Goal: Task Accomplishment & Management: Use online tool/utility

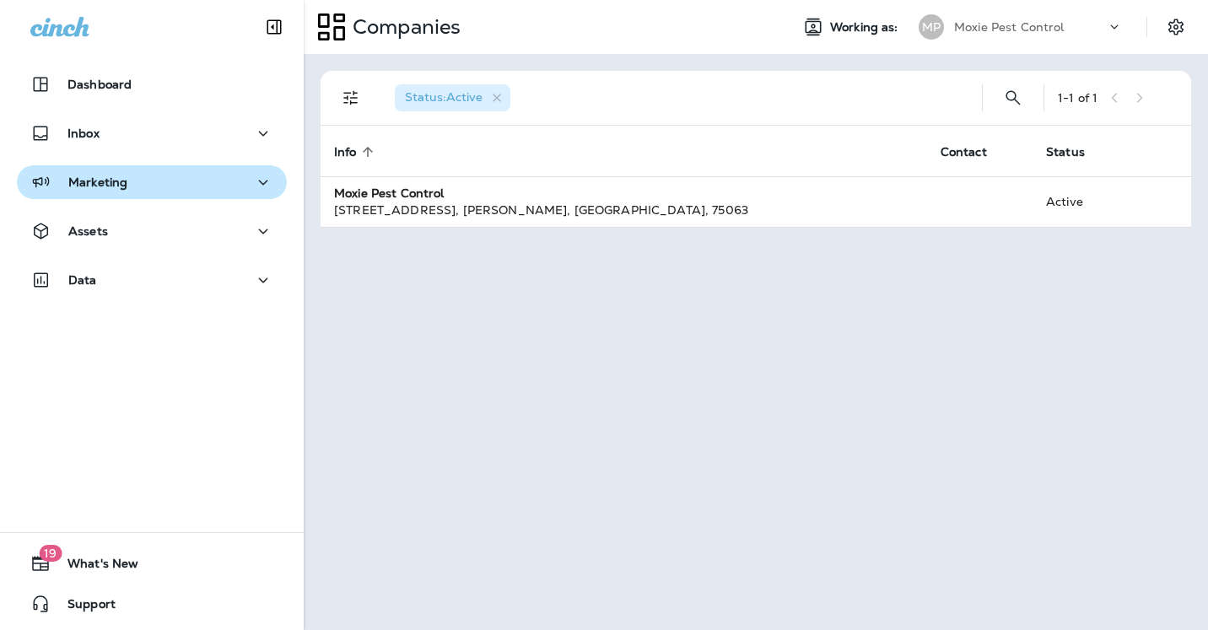
click at [261, 180] on icon "button" at bounding box center [263, 182] width 20 height 21
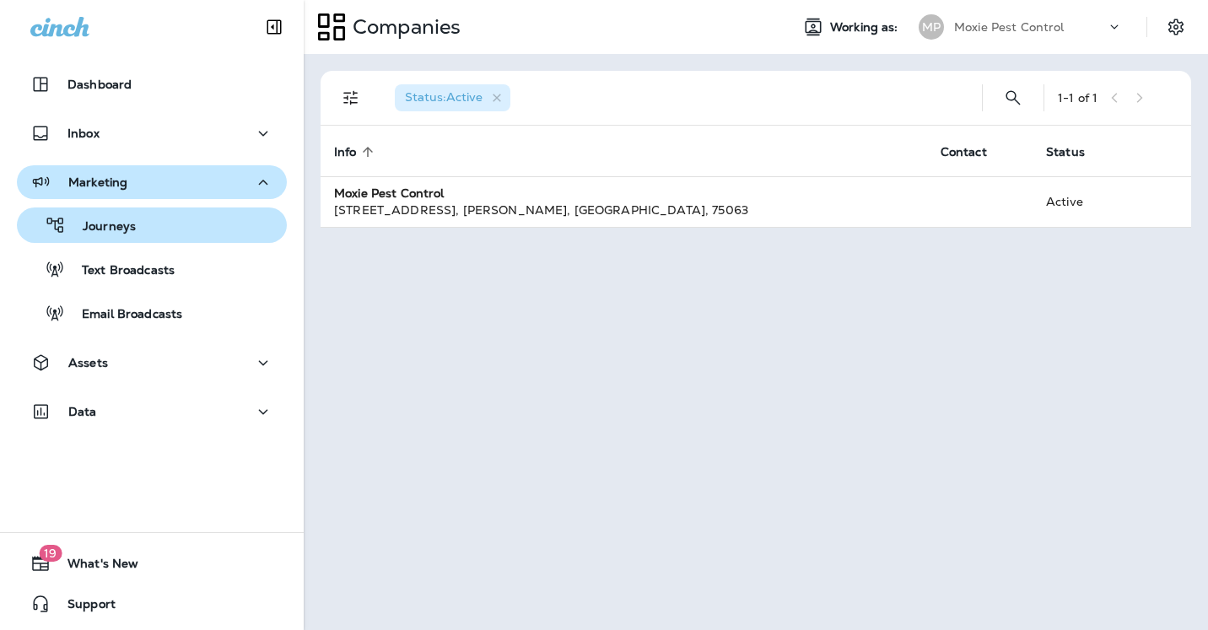
click at [135, 216] on div "Journeys" at bounding box center [152, 225] width 256 height 25
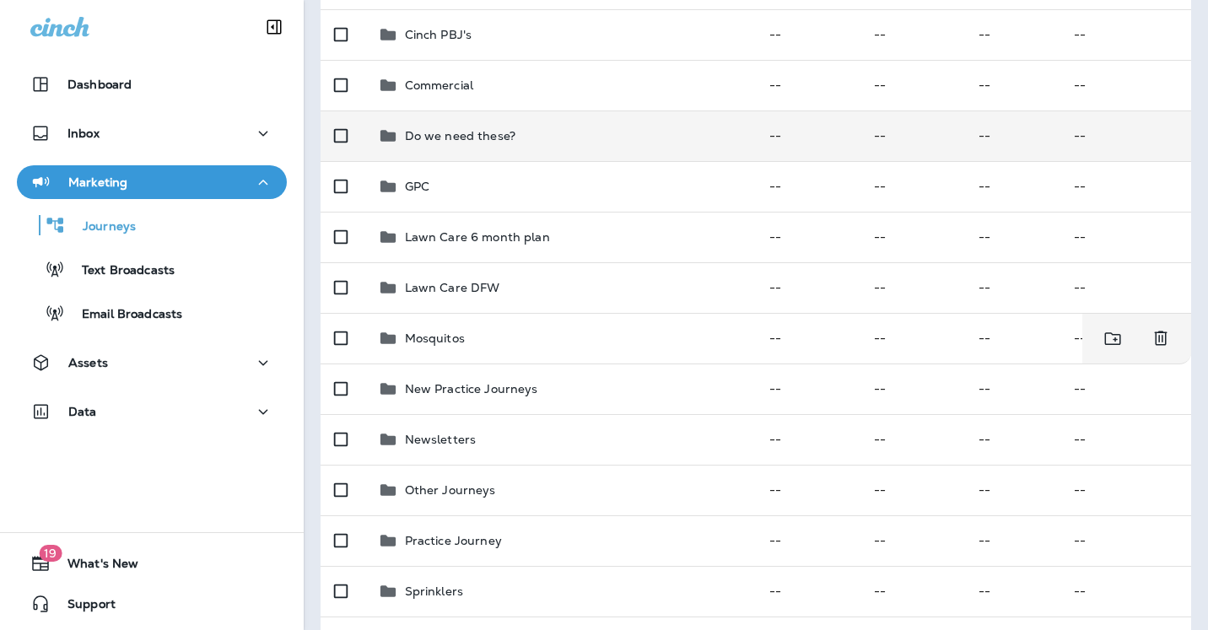
scroll to position [249, 0]
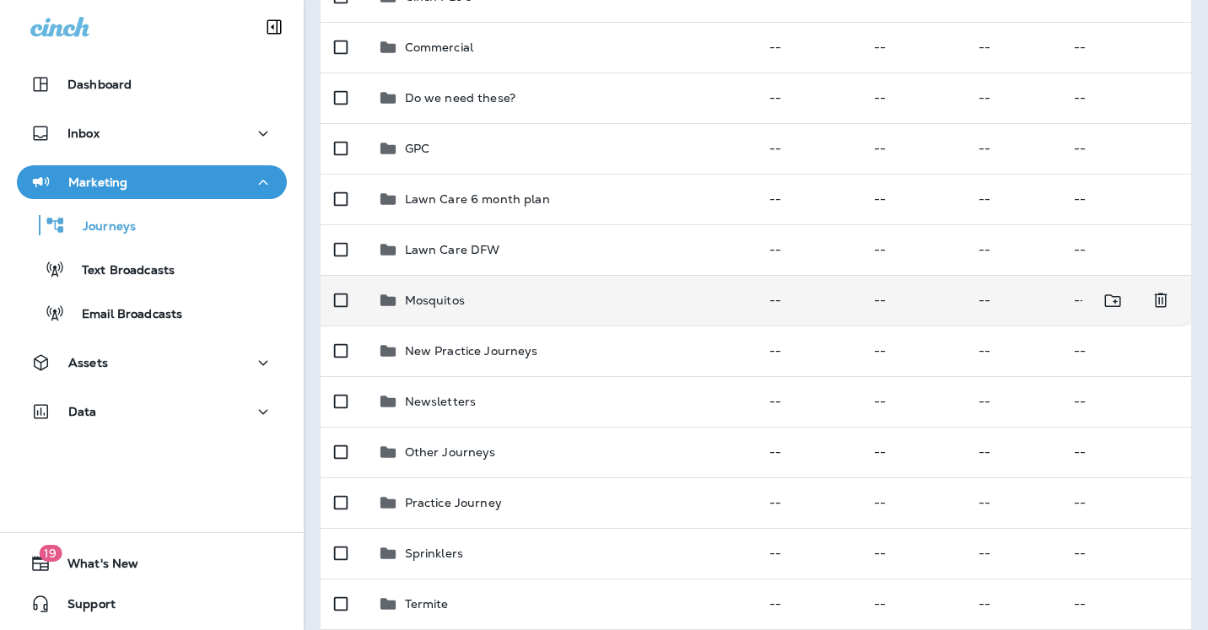
click at [435, 304] on p "Mosquitos" at bounding box center [435, 300] width 60 height 13
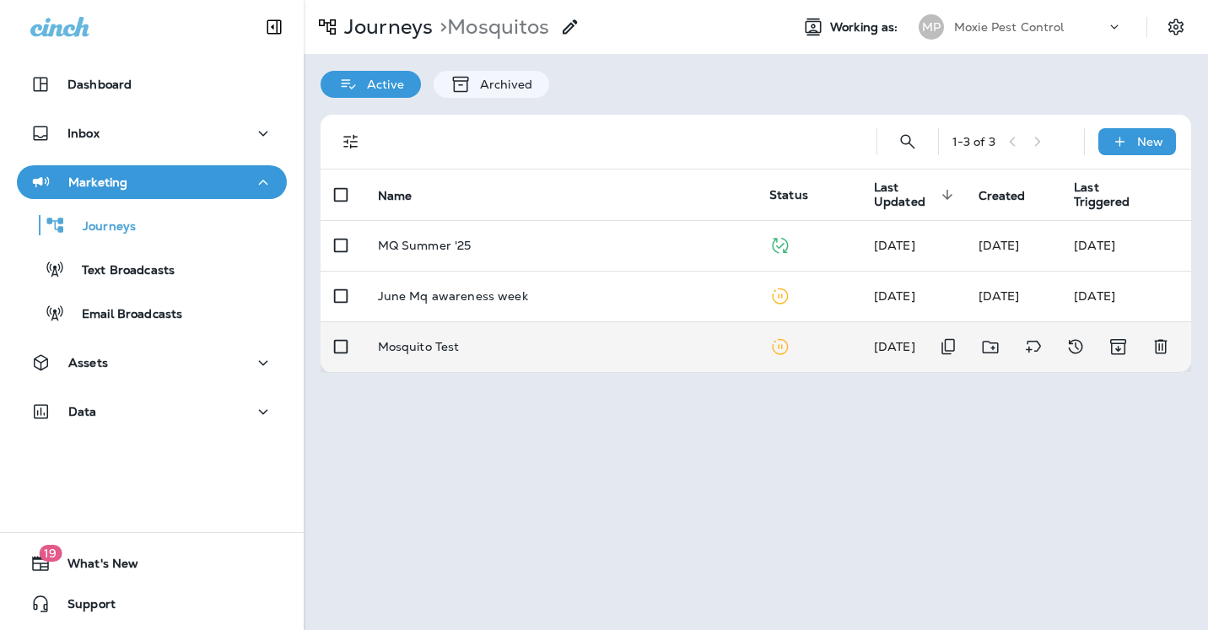
click at [423, 347] on p "Mosquito Test" at bounding box center [419, 346] width 82 height 13
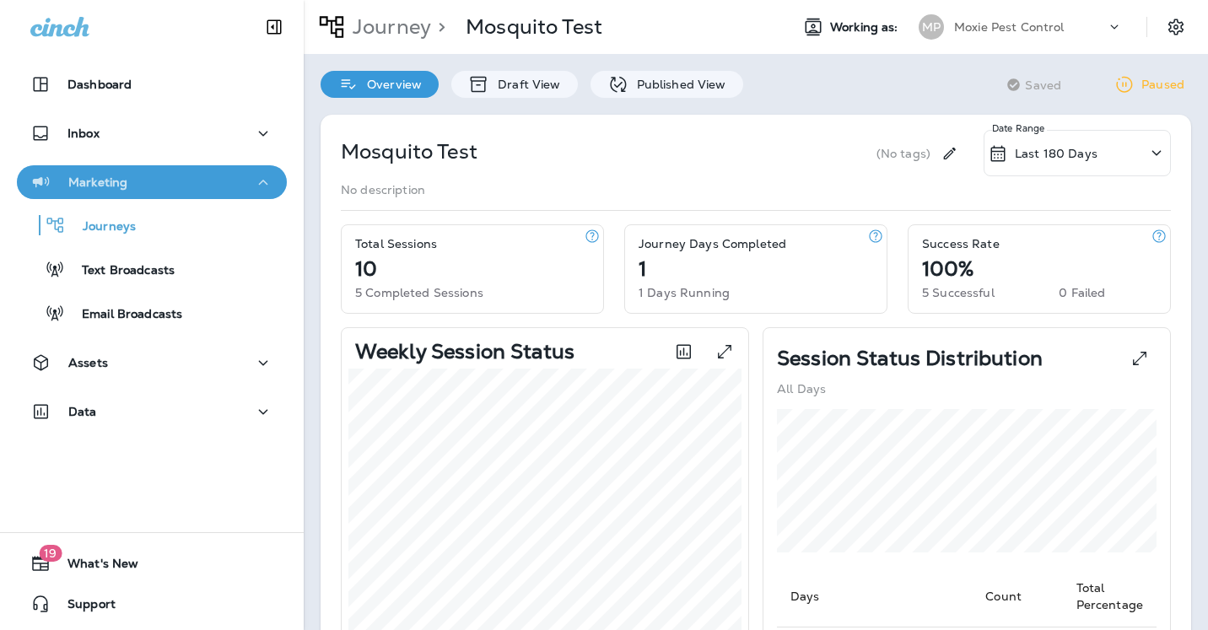
click at [126, 180] on div "Marketing" at bounding box center [151, 182] width 243 height 21
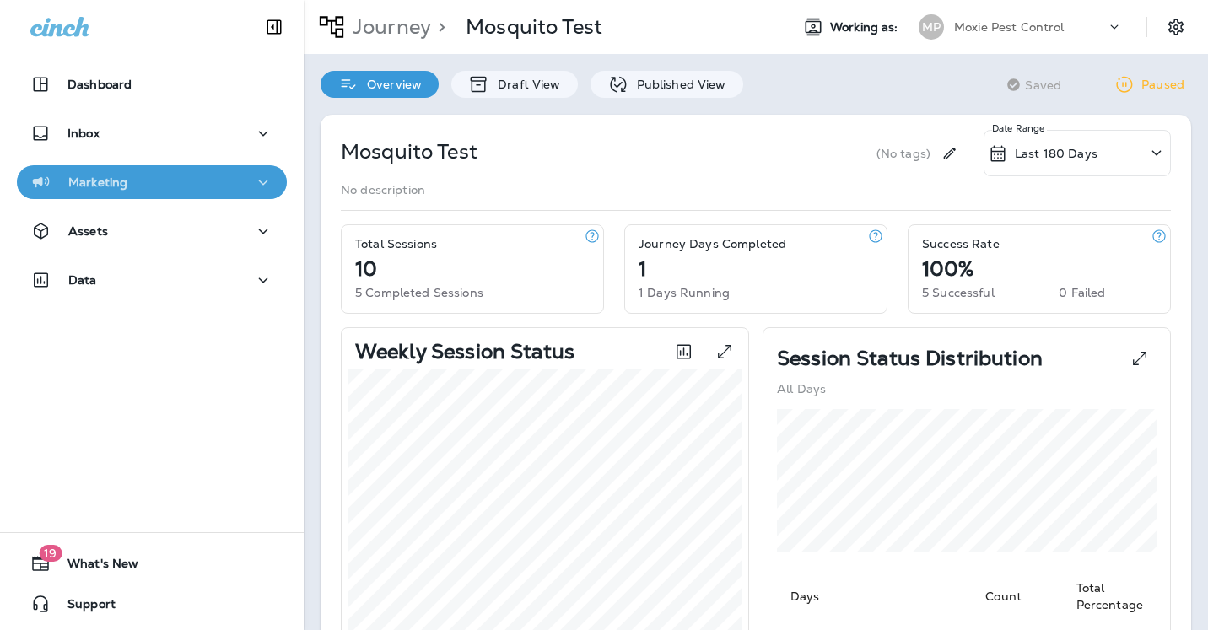
click at [126, 180] on div "Marketing" at bounding box center [151, 182] width 243 height 21
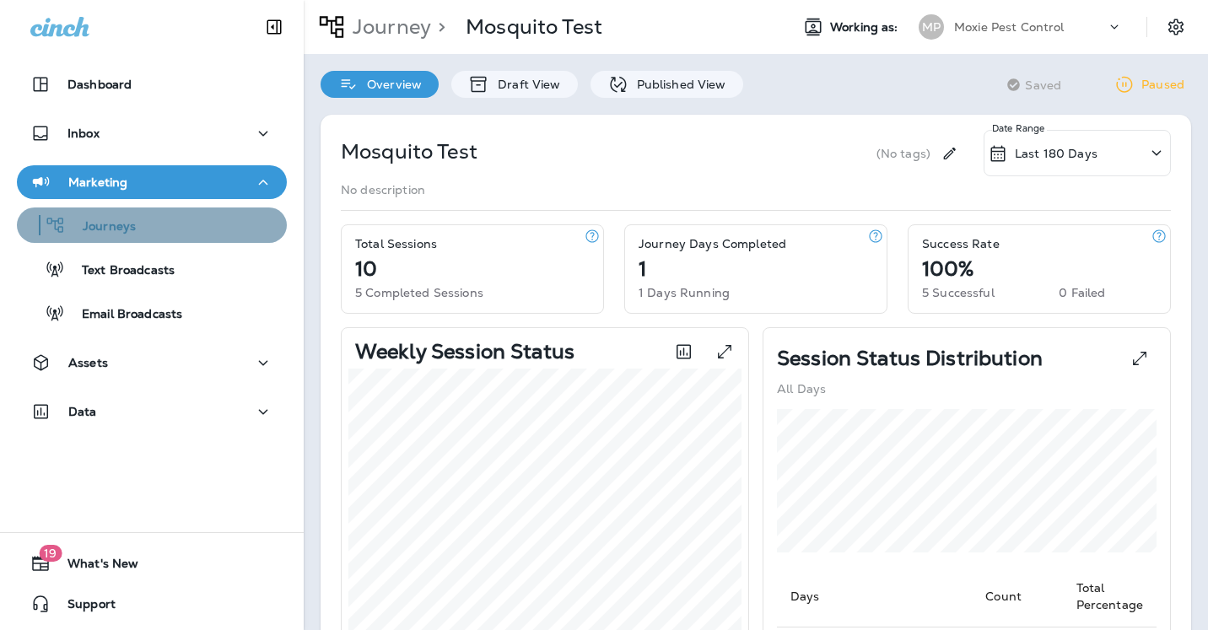
click at [126, 226] on p "Journeys" at bounding box center [101, 227] width 70 height 16
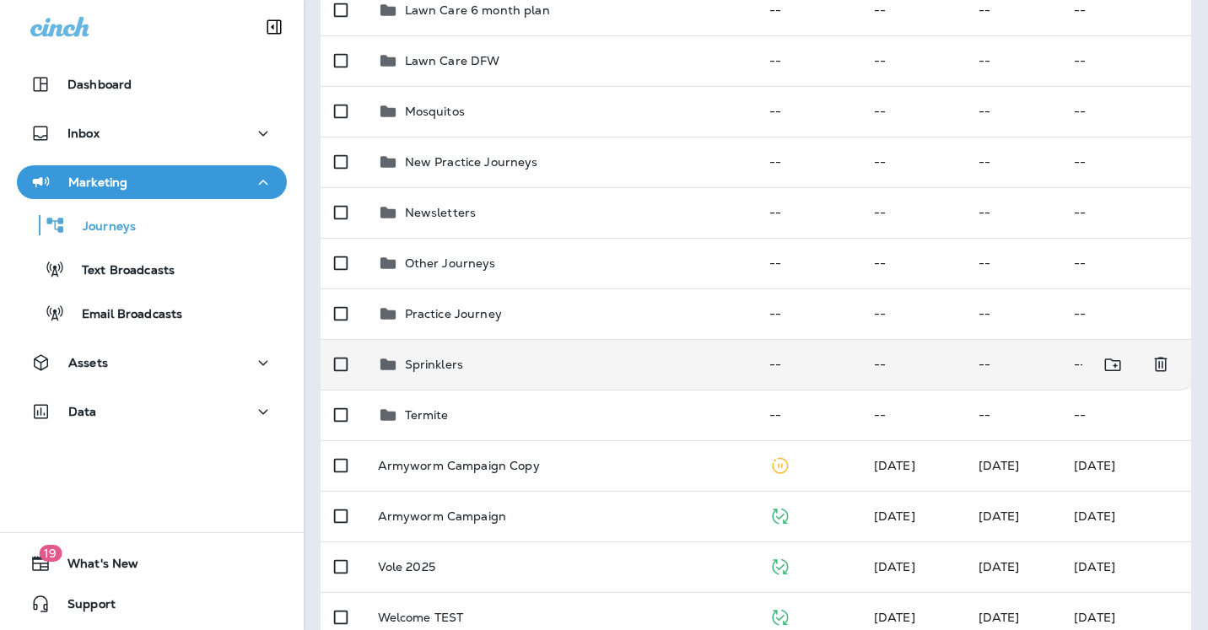
scroll to position [467, 0]
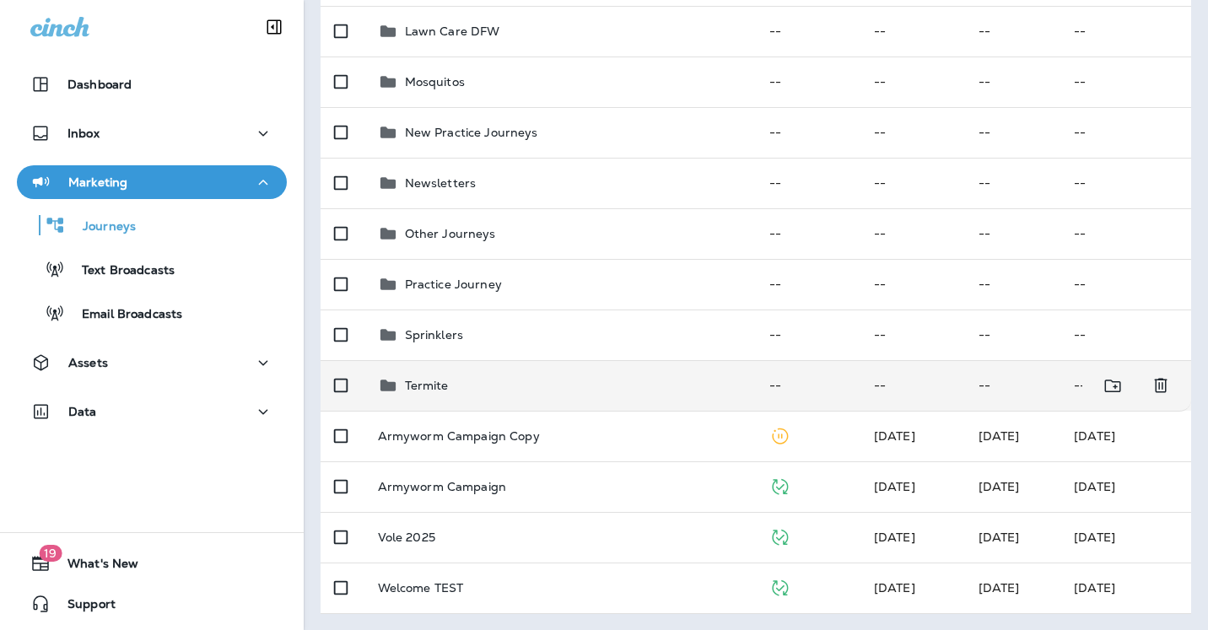
click at [432, 381] on p "Termite" at bounding box center [427, 385] width 44 height 13
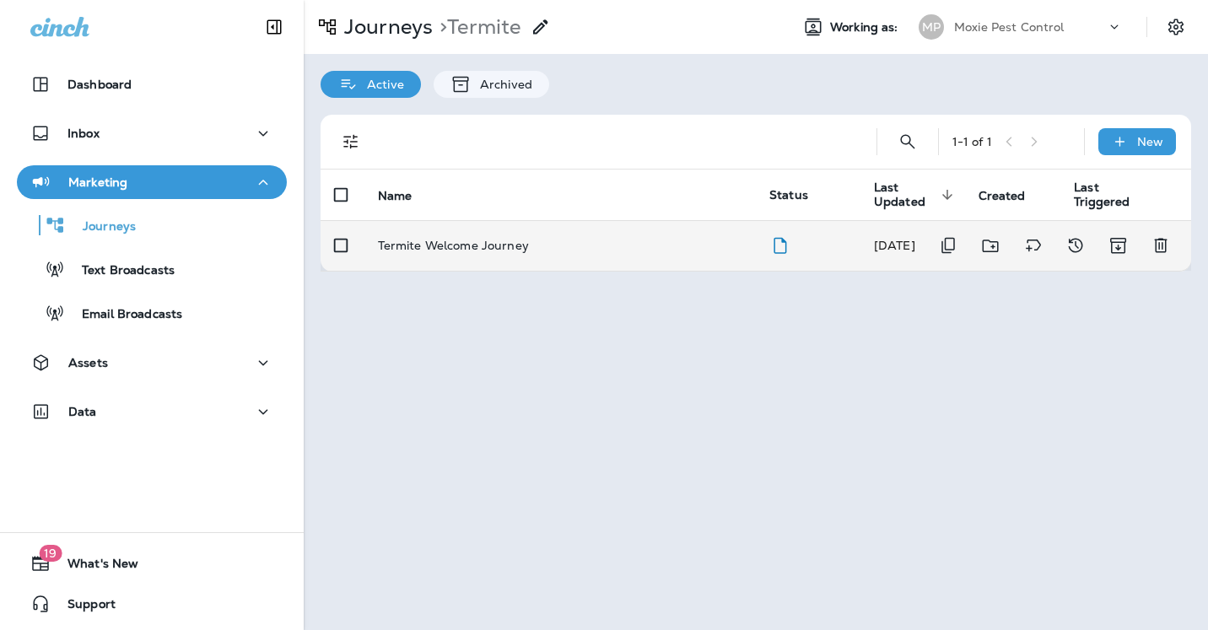
click at [457, 246] on p "Termite Welcome Journey" at bounding box center [453, 245] width 151 height 13
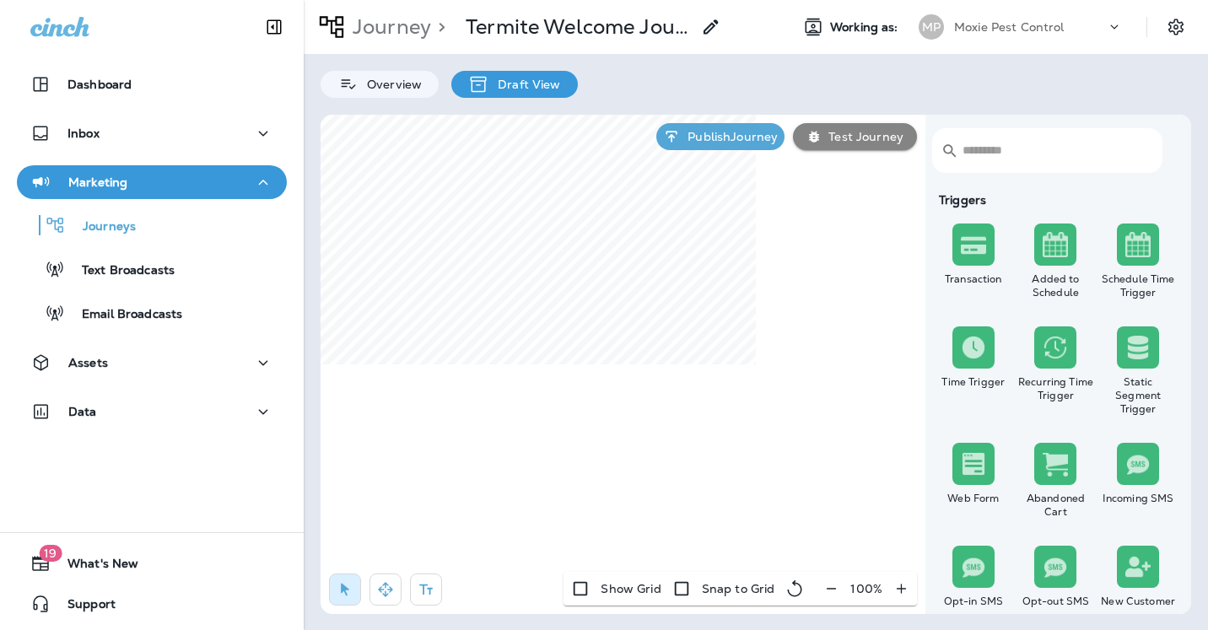
click at [506, 78] on p "Draft View" at bounding box center [524, 84] width 71 height 13
click at [859, 120] on div "Publish Journey Test Journey" at bounding box center [786, 137] width 277 height 44
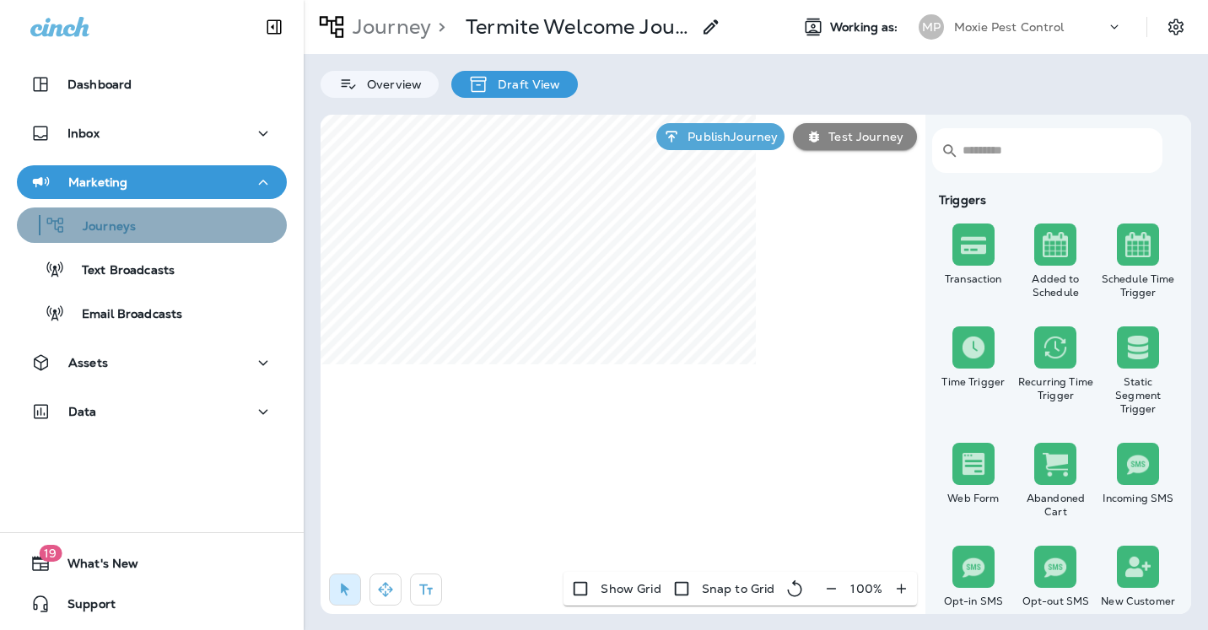
click at [123, 224] on p "Journeys" at bounding box center [101, 227] width 70 height 16
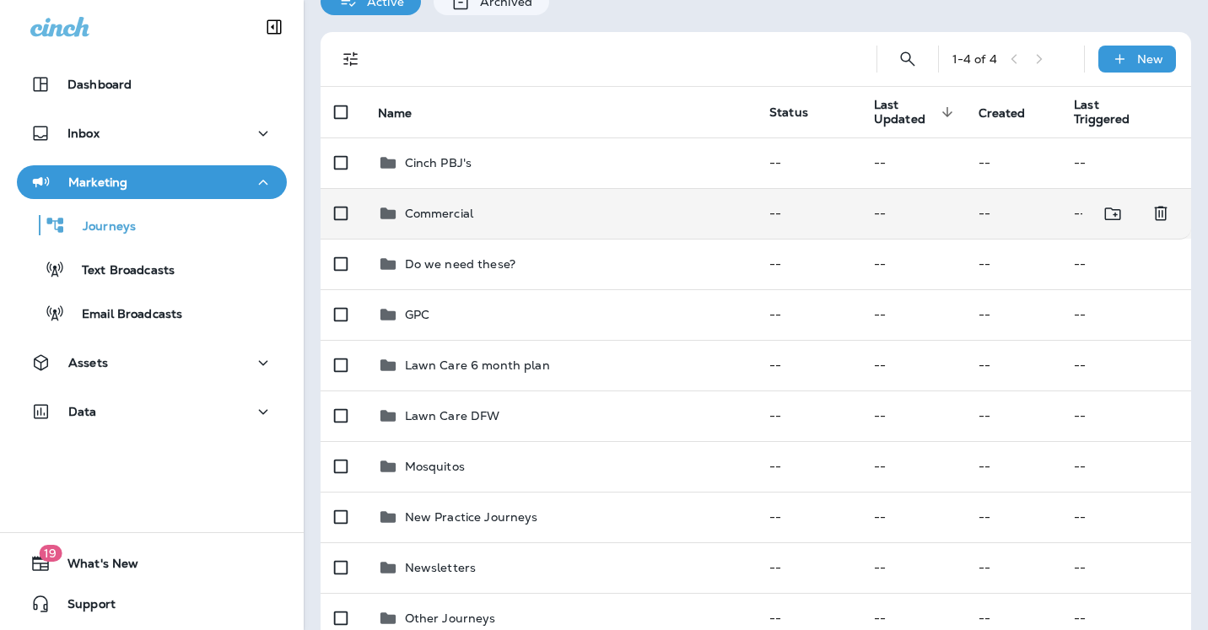
scroll to position [96, 0]
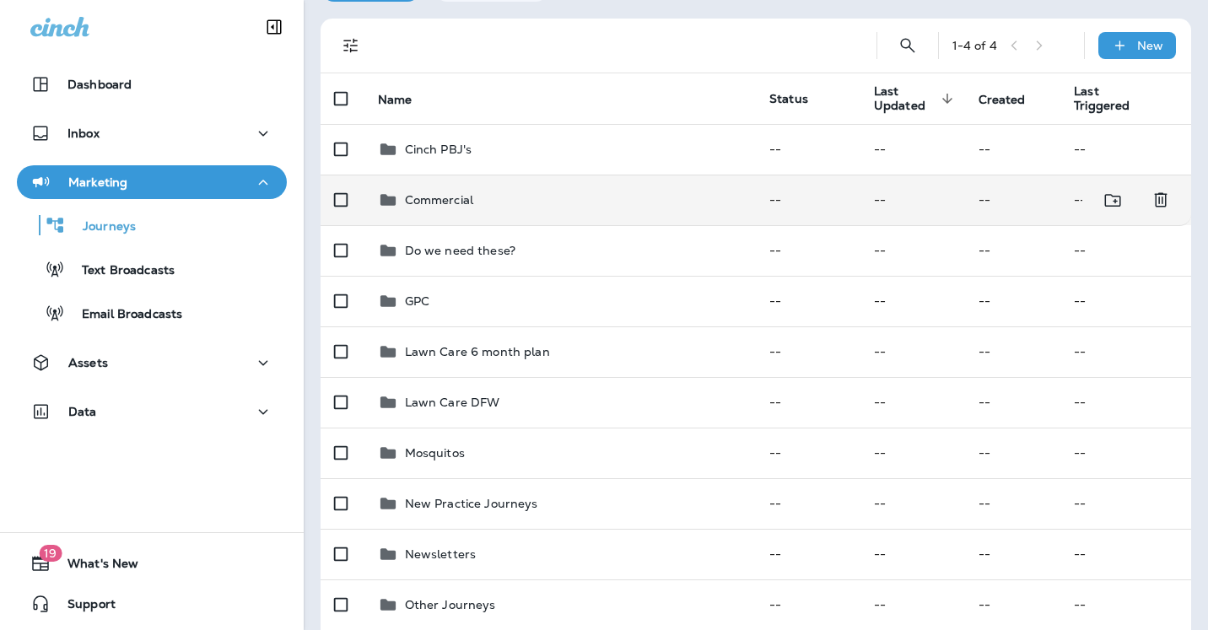
click at [448, 205] on p "Commercial" at bounding box center [439, 199] width 68 height 13
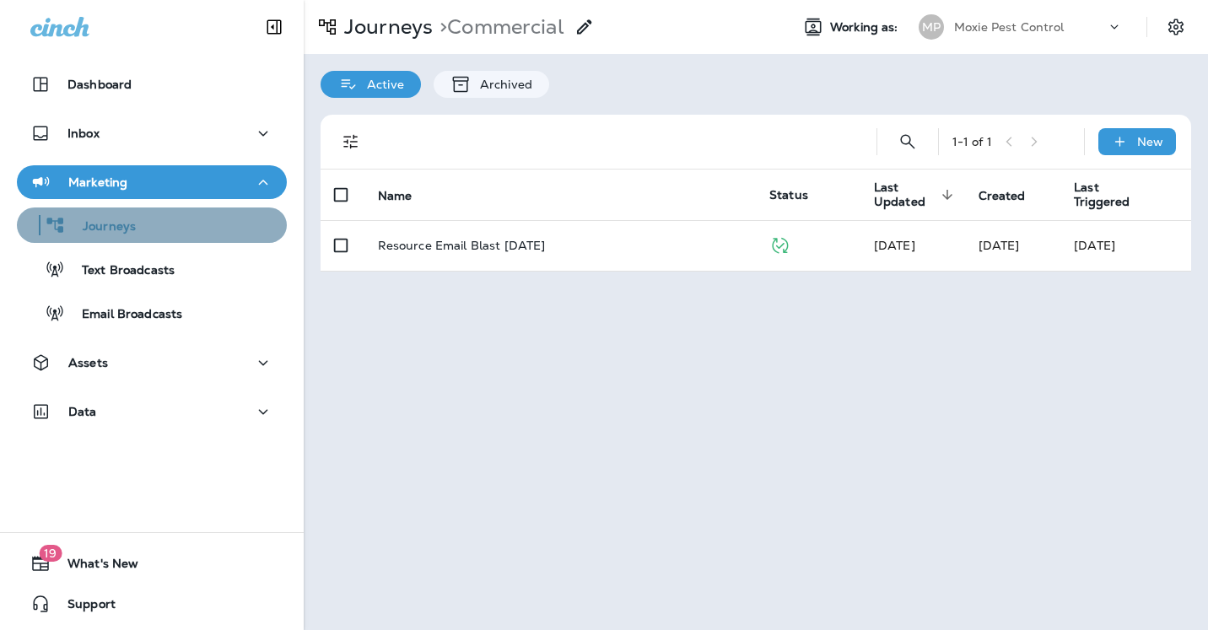
click at [116, 219] on p "Journeys" at bounding box center [101, 227] width 70 height 16
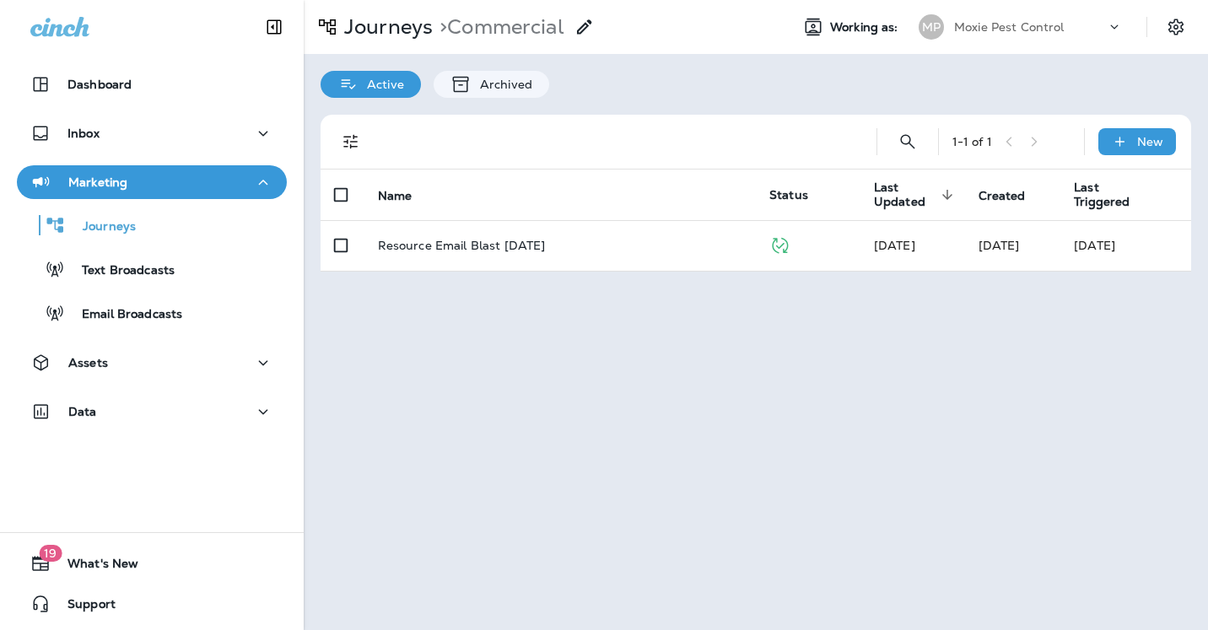
click at [107, 185] on p "Marketing" at bounding box center [97, 181] width 59 height 13
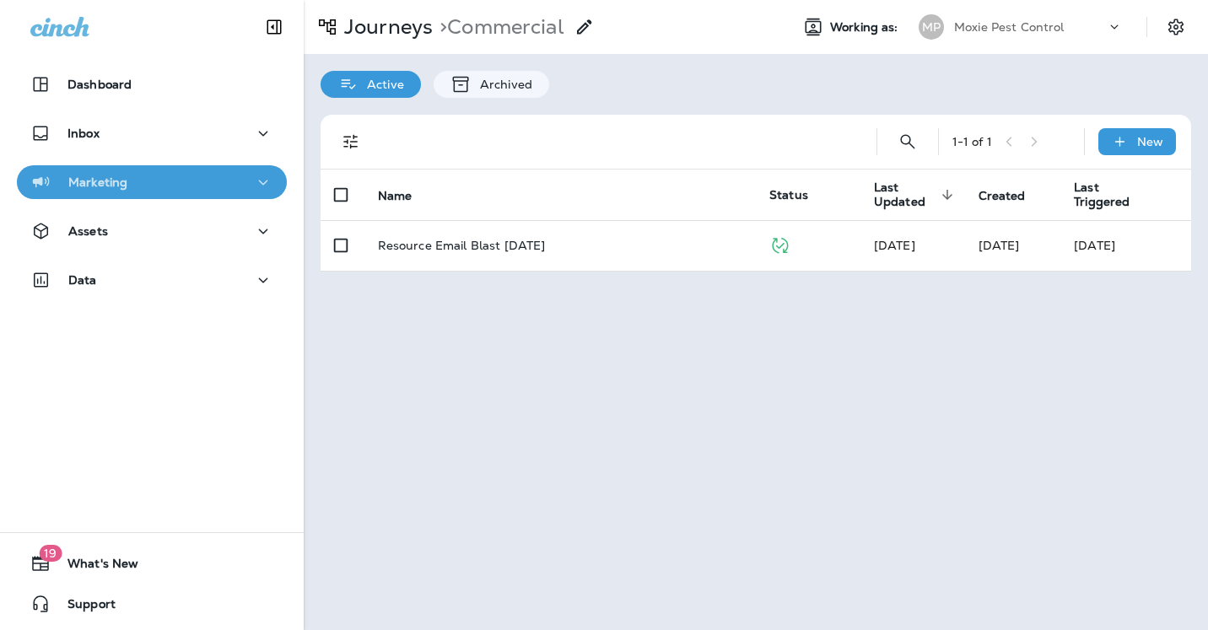
click at [107, 185] on p "Marketing" at bounding box center [97, 181] width 59 height 13
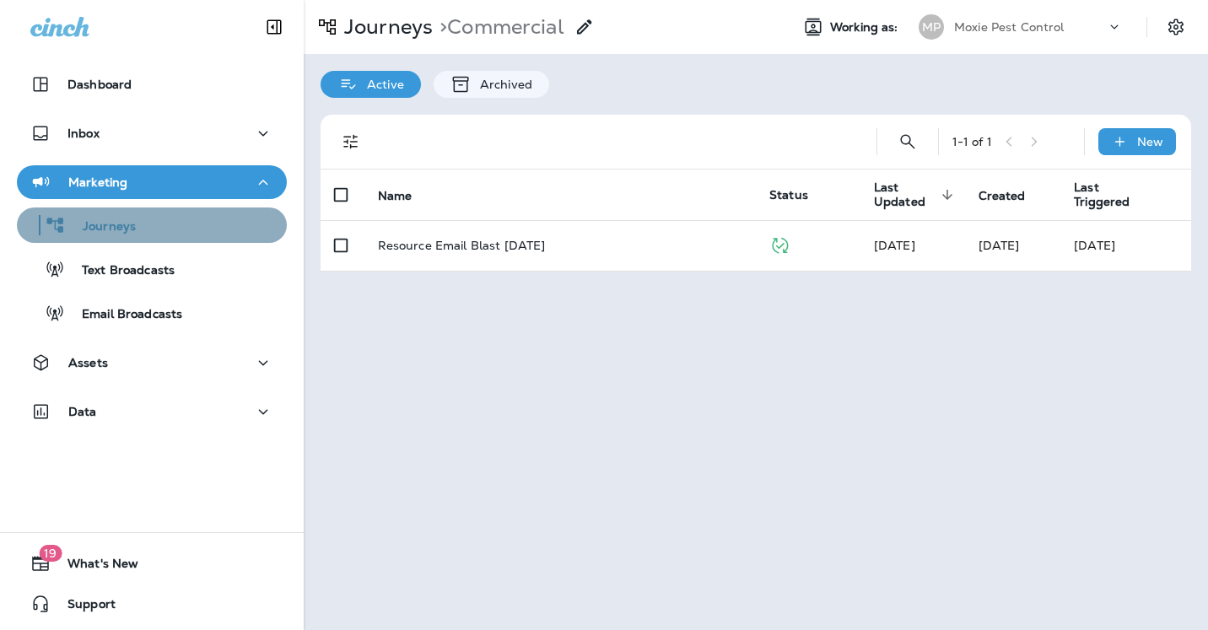
click at [120, 221] on p "Journeys" at bounding box center [101, 227] width 70 height 16
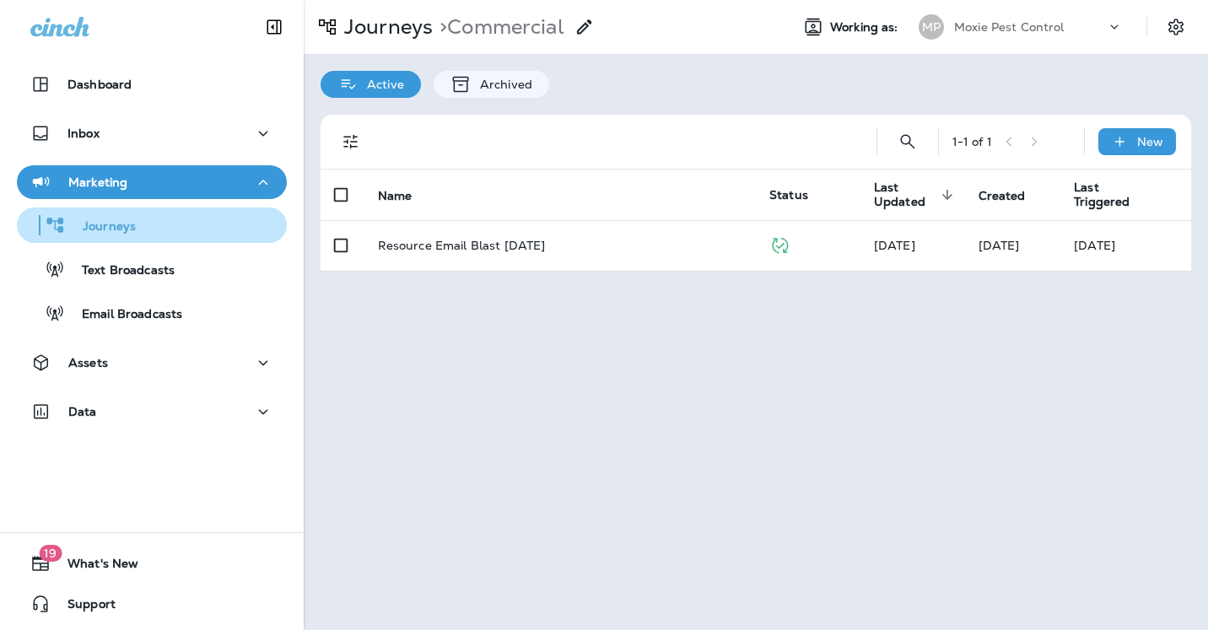
click at [109, 227] on p "Journeys" at bounding box center [101, 227] width 70 height 16
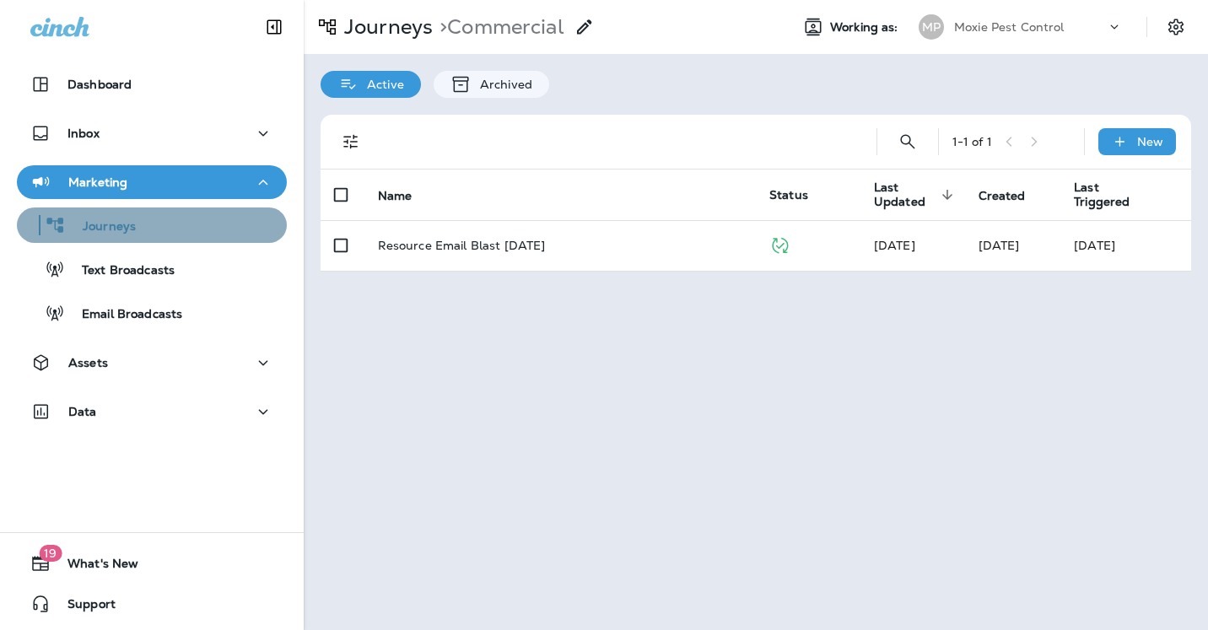
click at [109, 226] on p "Journeys" at bounding box center [101, 227] width 70 height 16
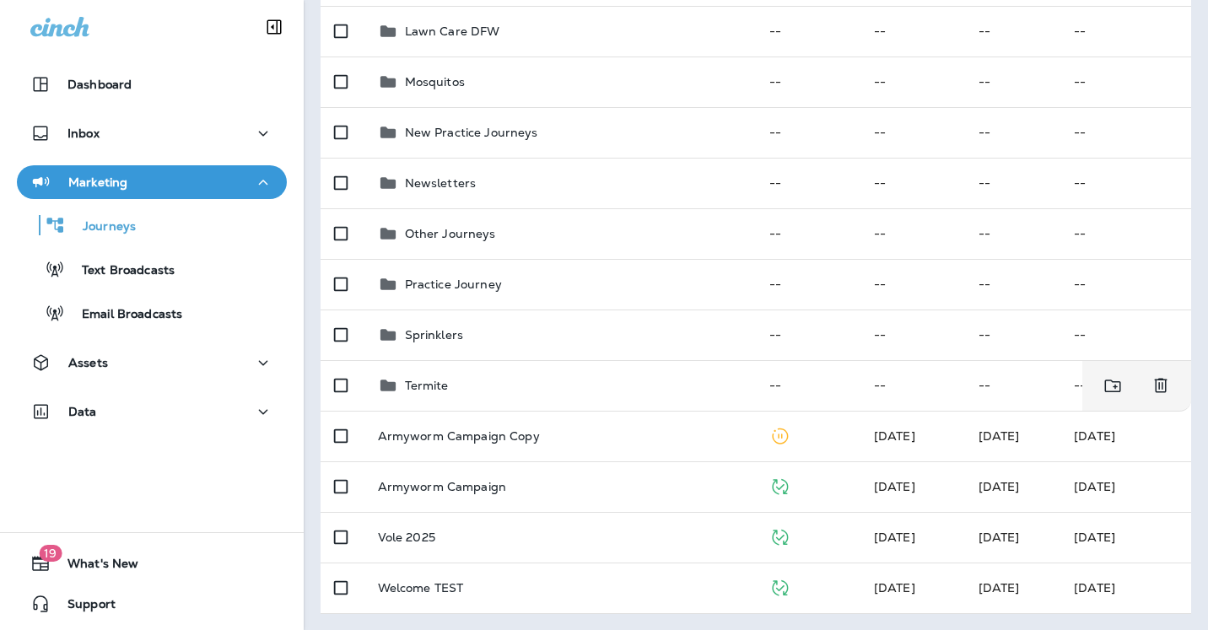
scroll to position [466, 0]
click at [426, 390] on p "Termite" at bounding box center [427, 386] width 44 height 13
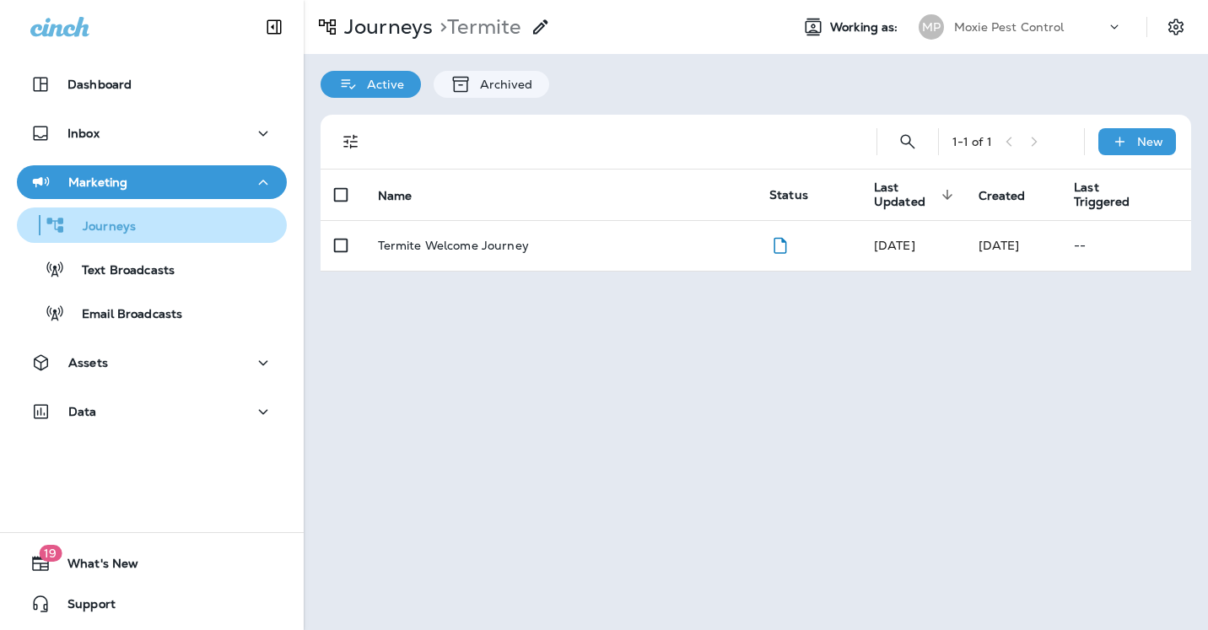
click at [120, 224] on p "Journeys" at bounding box center [101, 227] width 70 height 16
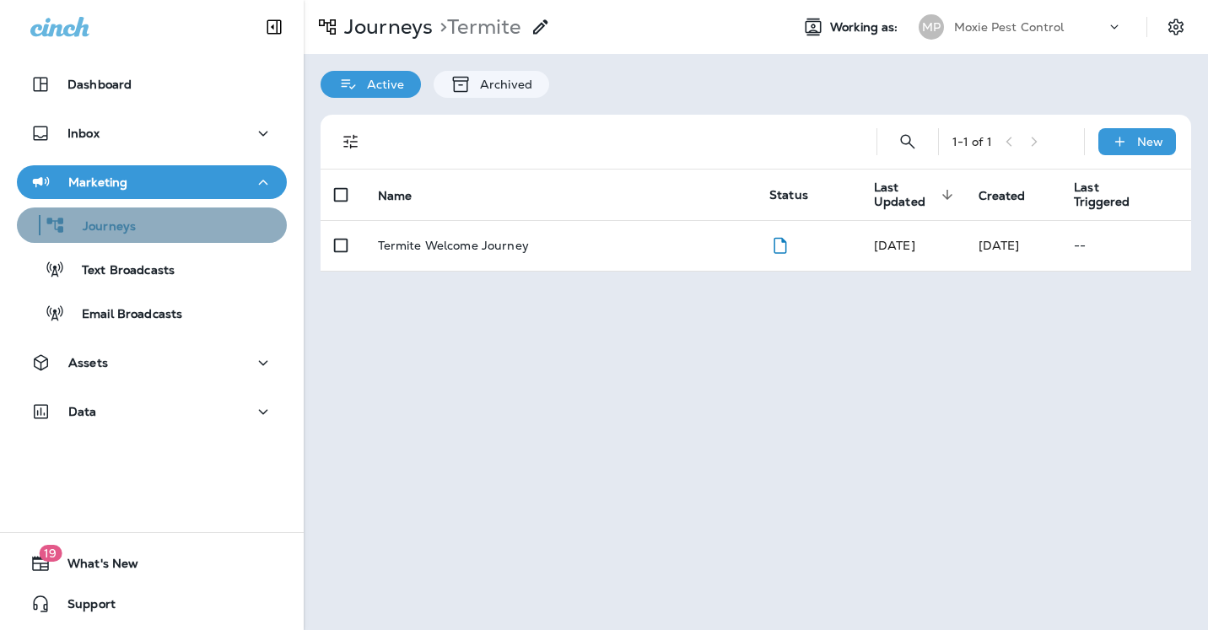
click at [120, 224] on p "Journeys" at bounding box center [101, 227] width 70 height 16
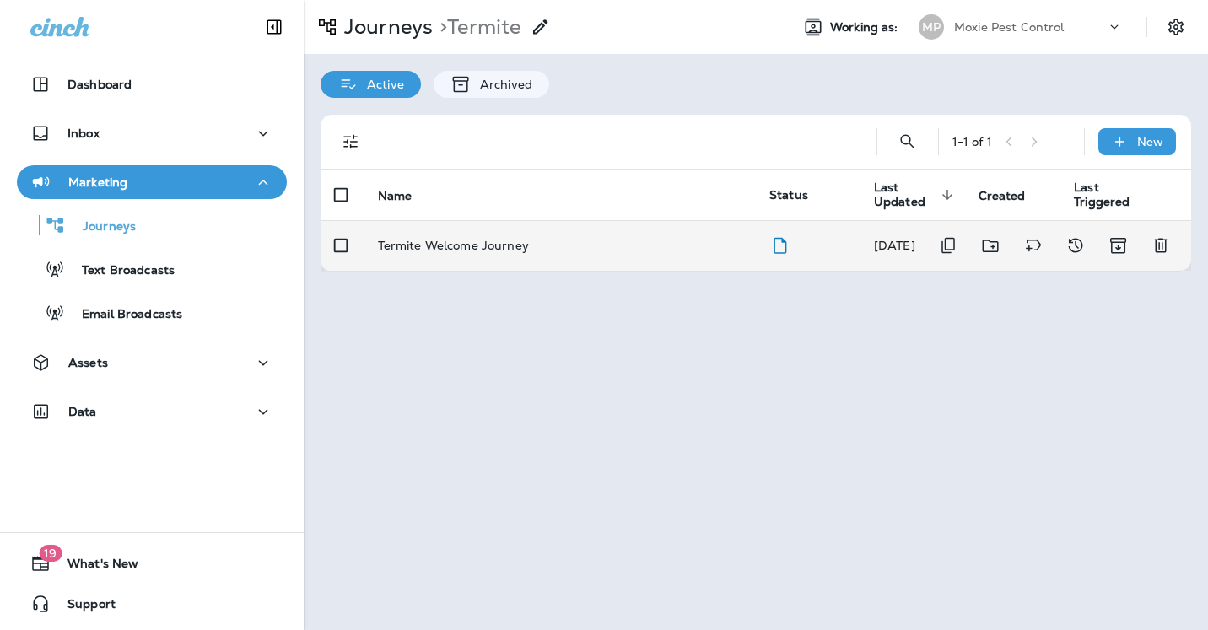
click at [464, 242] on p "Termite Welcome Journey" at bounding box center [453, 245] width 151 height 13
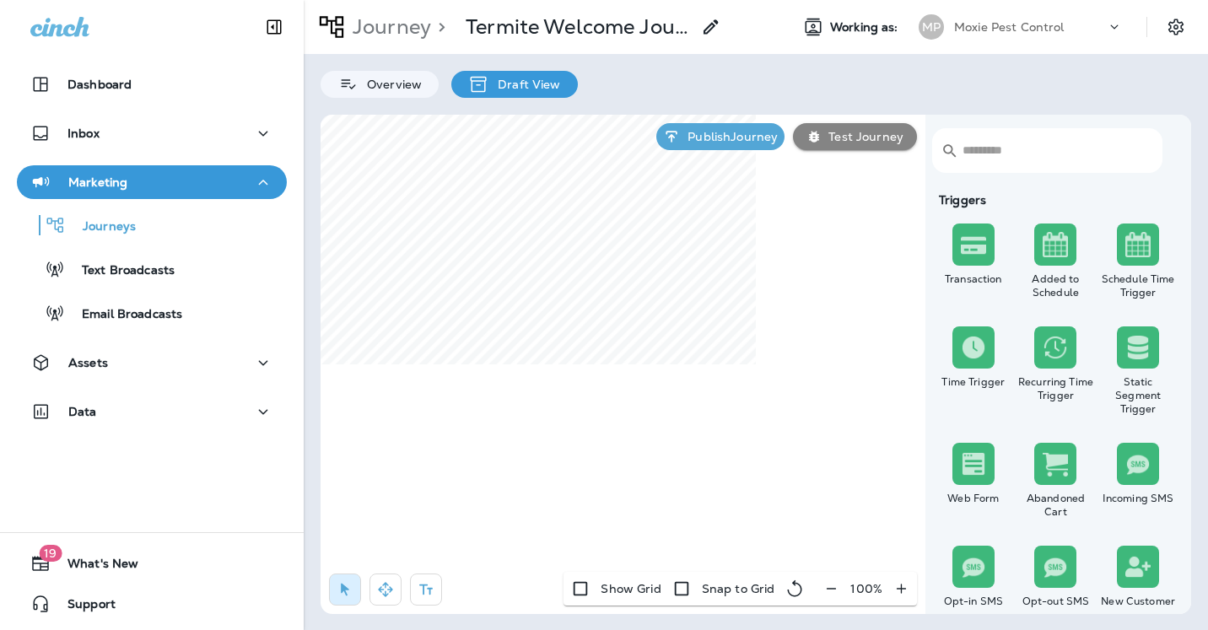
click at [539, 83] on p "Draft View" at bounding box center [524, 84] width 71 height 13
click at [391, 84] on p "Overview" at bounding box center [389, 84] width 63 height 13
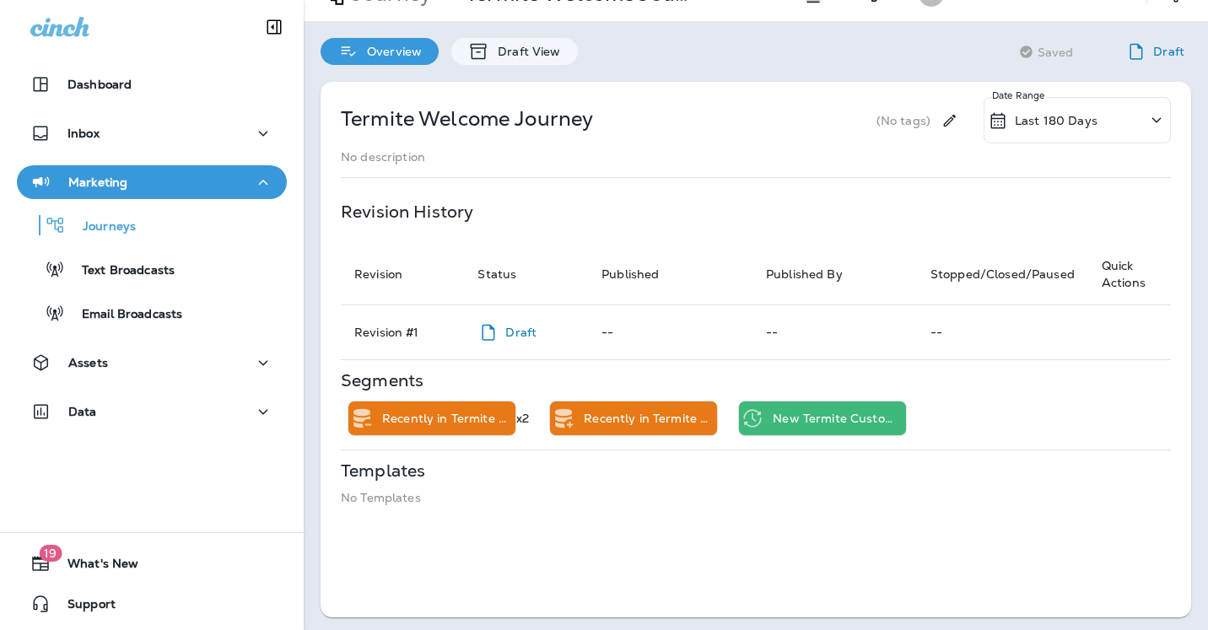
scroll to position [37, 0]
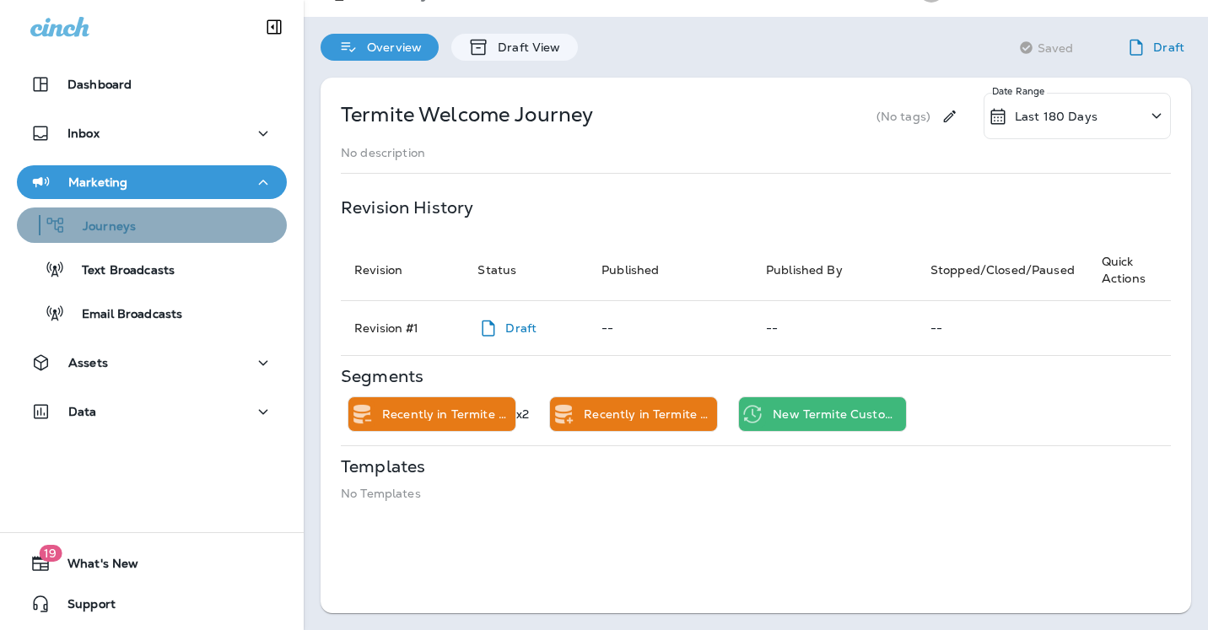
click at [127, 221] on p "Journeys" at bounding box center [101, 227] width 70 height 16
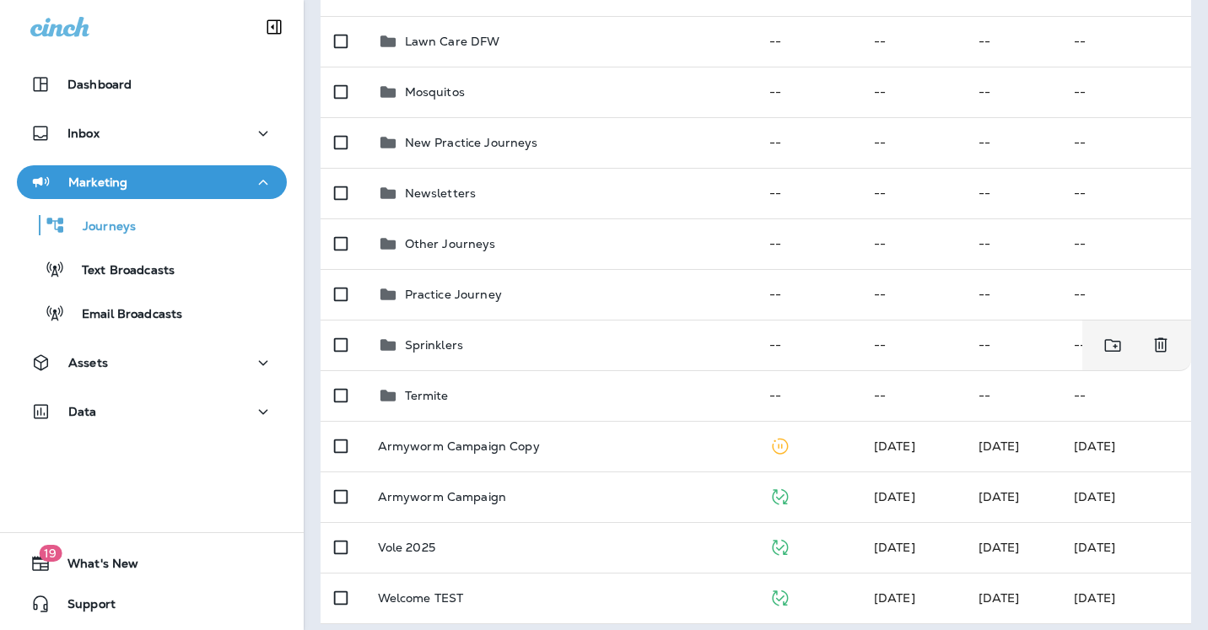
scroll to position [467, 0]
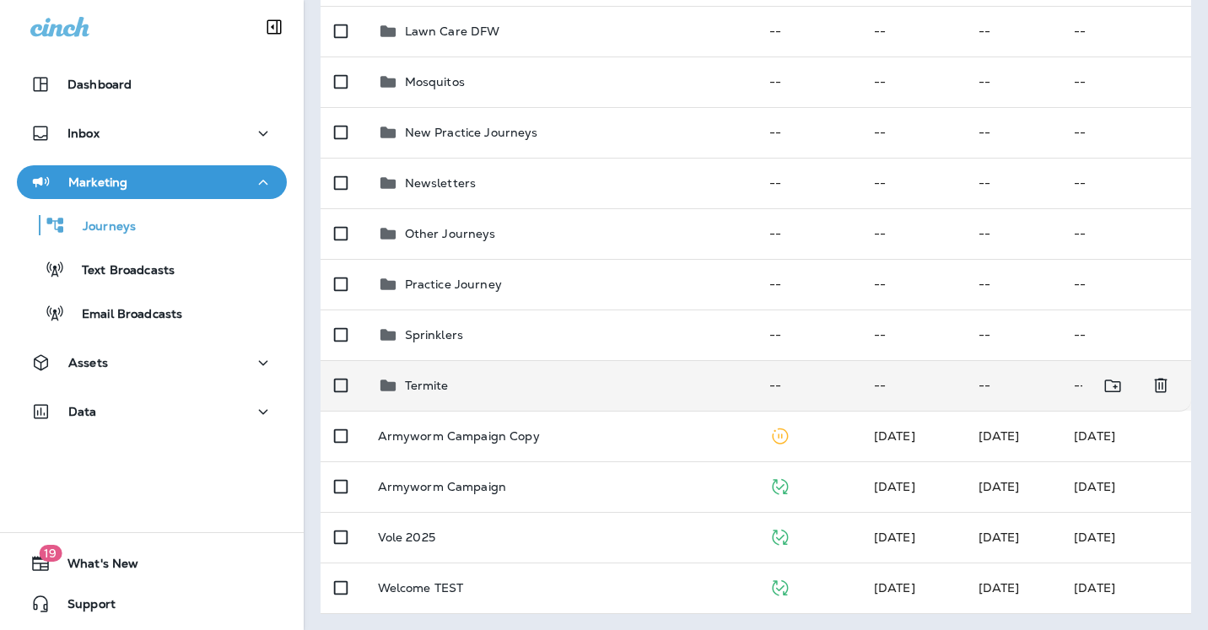
click at [422, 384] on p "Termite" at bounding box center [427, 385] width 44 height 13
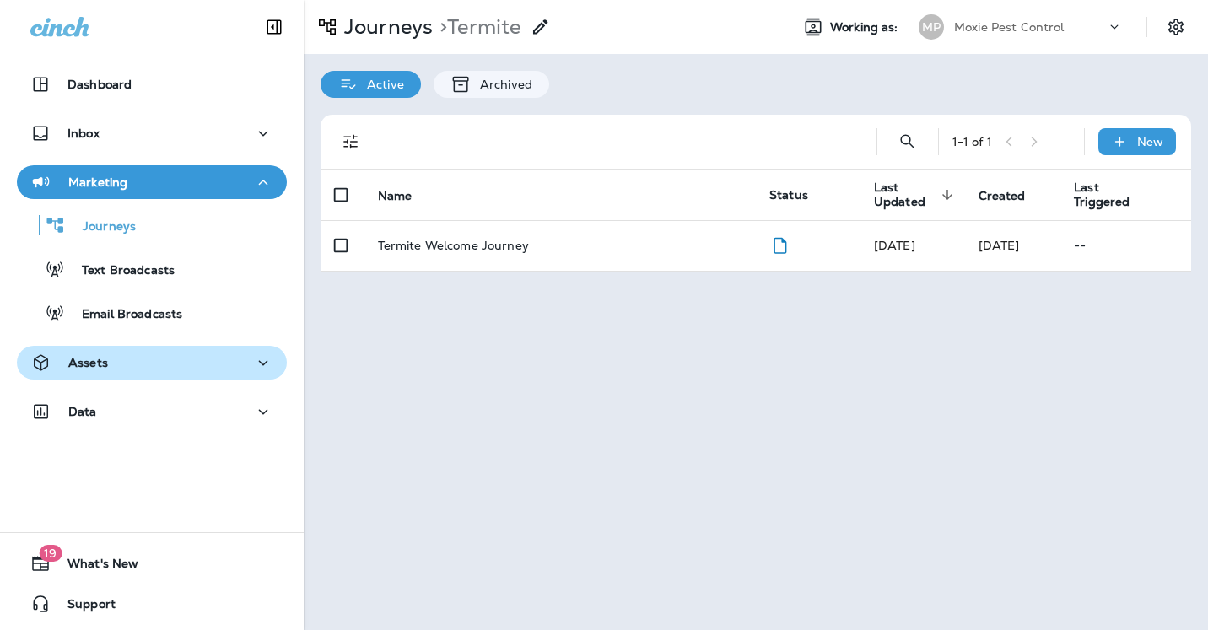
click at [124, 364] on div "Assets" at bounding box center [151, 363] width 243 height 21
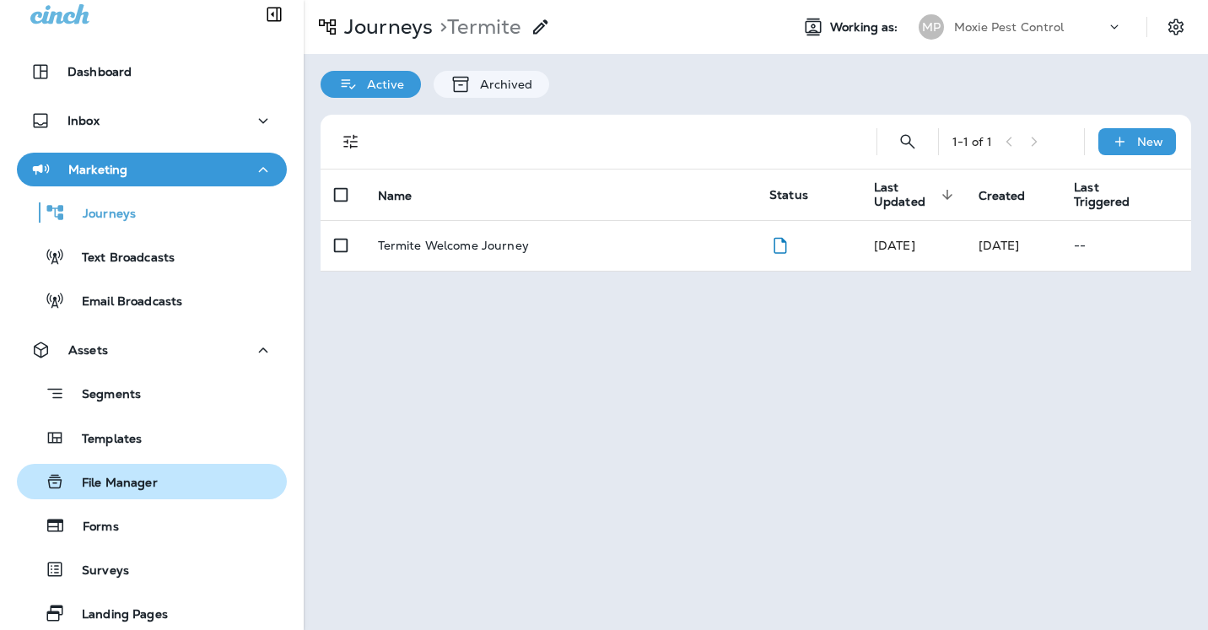
scroll to position [14, 0]
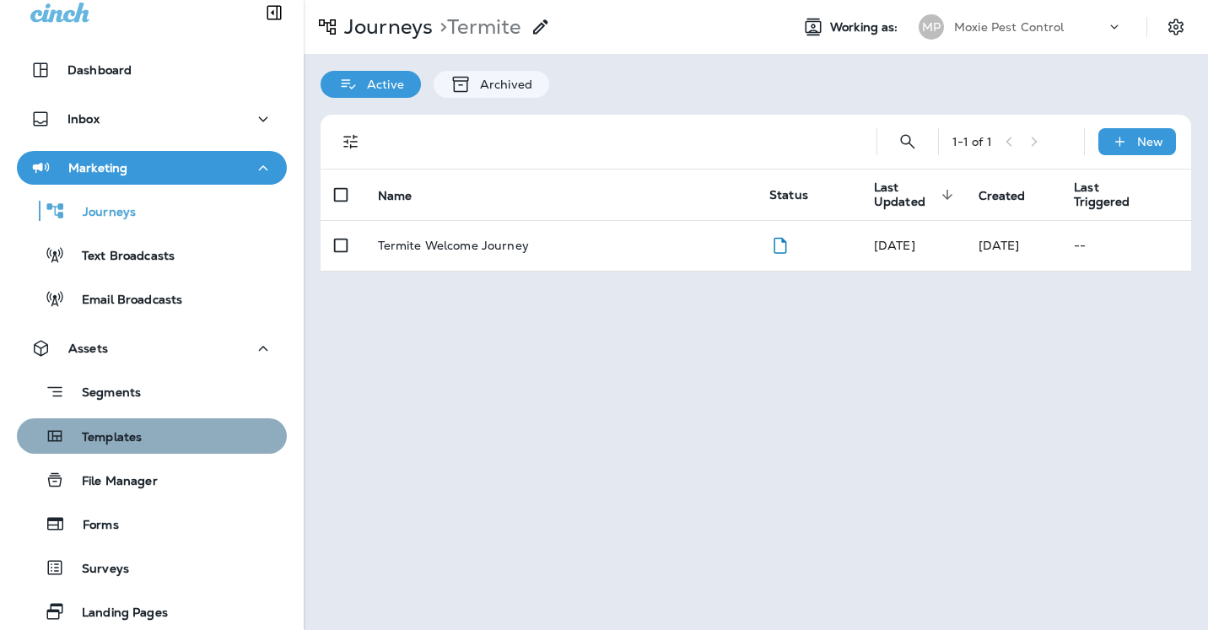
click at [118, 436] on p "Templates" at bounding box center [103, 438] width 77 height 16
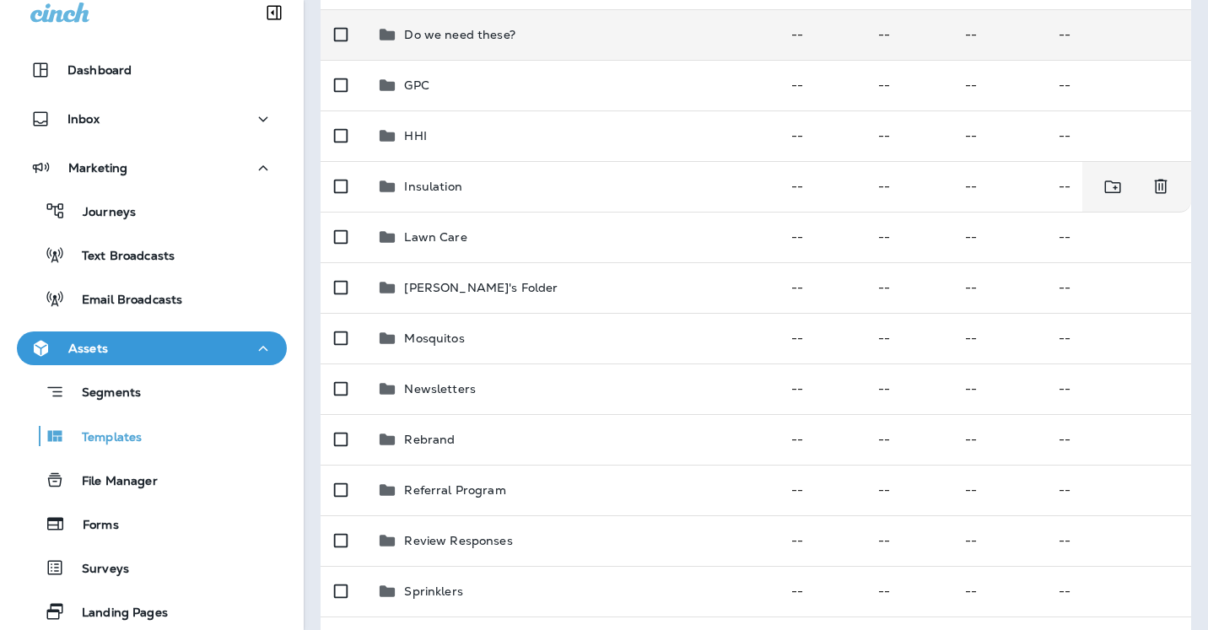
scroll to position [367, 0]
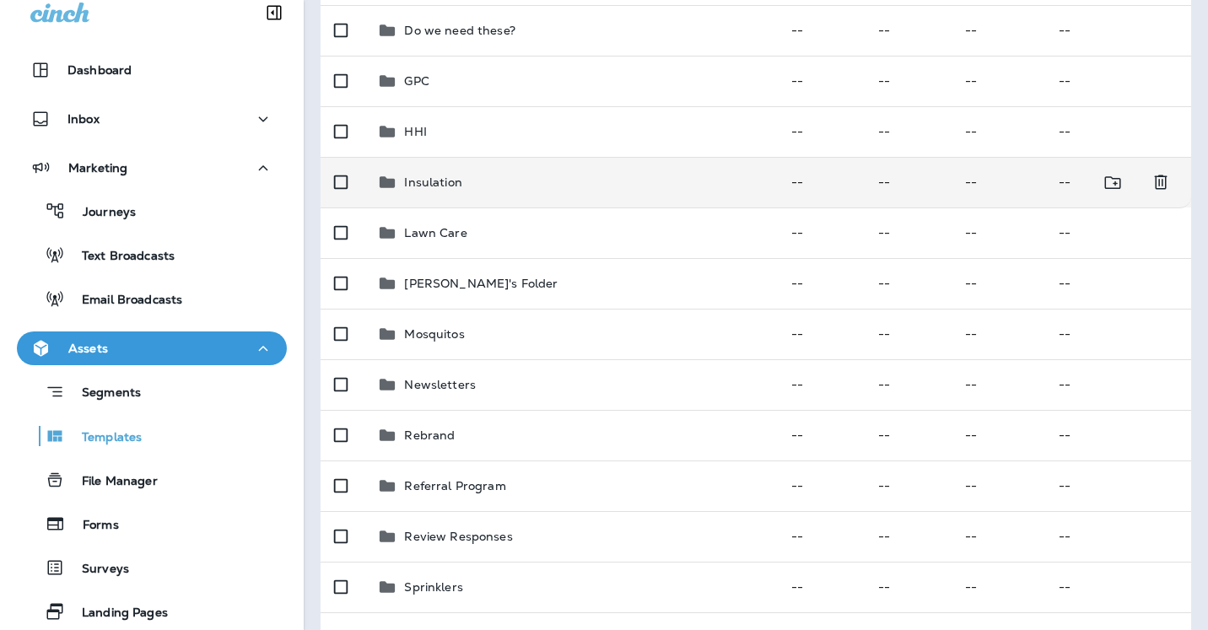
click at [447, 180] on p "Insulation" at bounding box center [432, 181] width 57 height 13
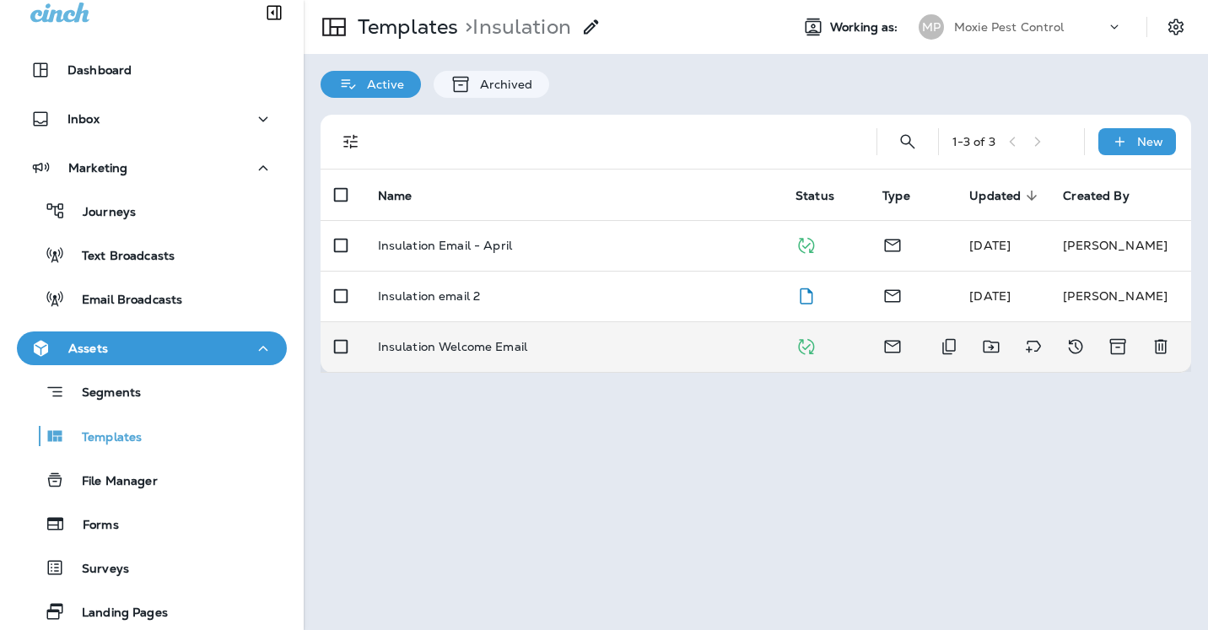
click at [437, 352] on p "Insulation Welcome Email" at bounding box center [452, 346] width 149 height 13
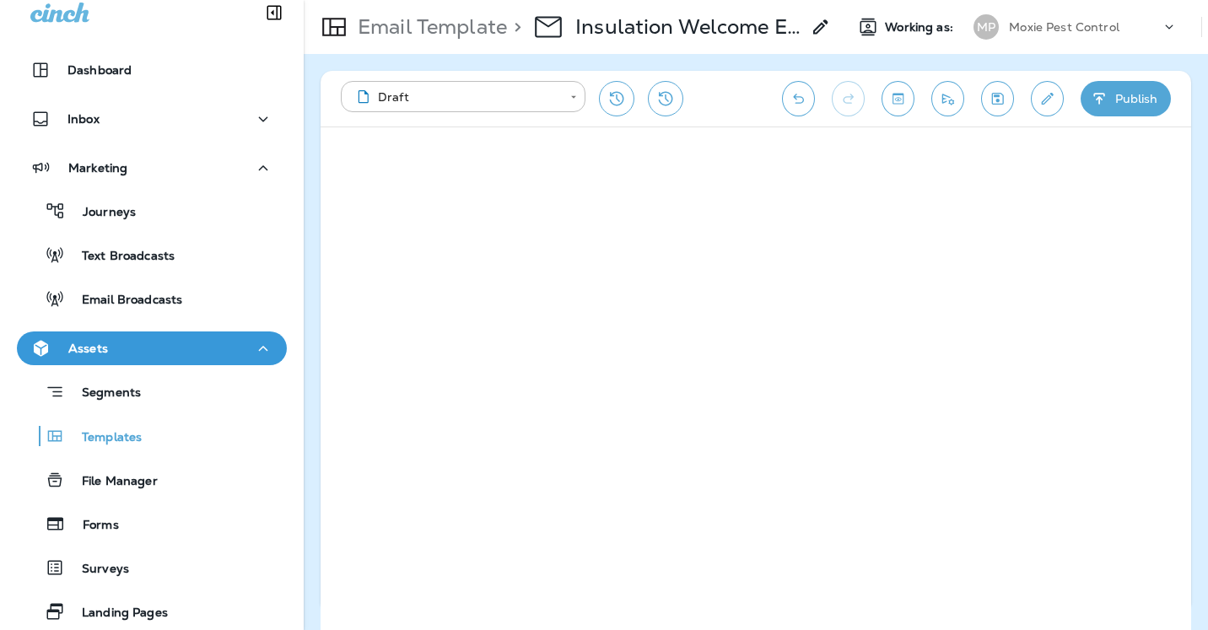
click at [88, 353] on p "Assets" at bounding box center [88, 348] width 40 height 13
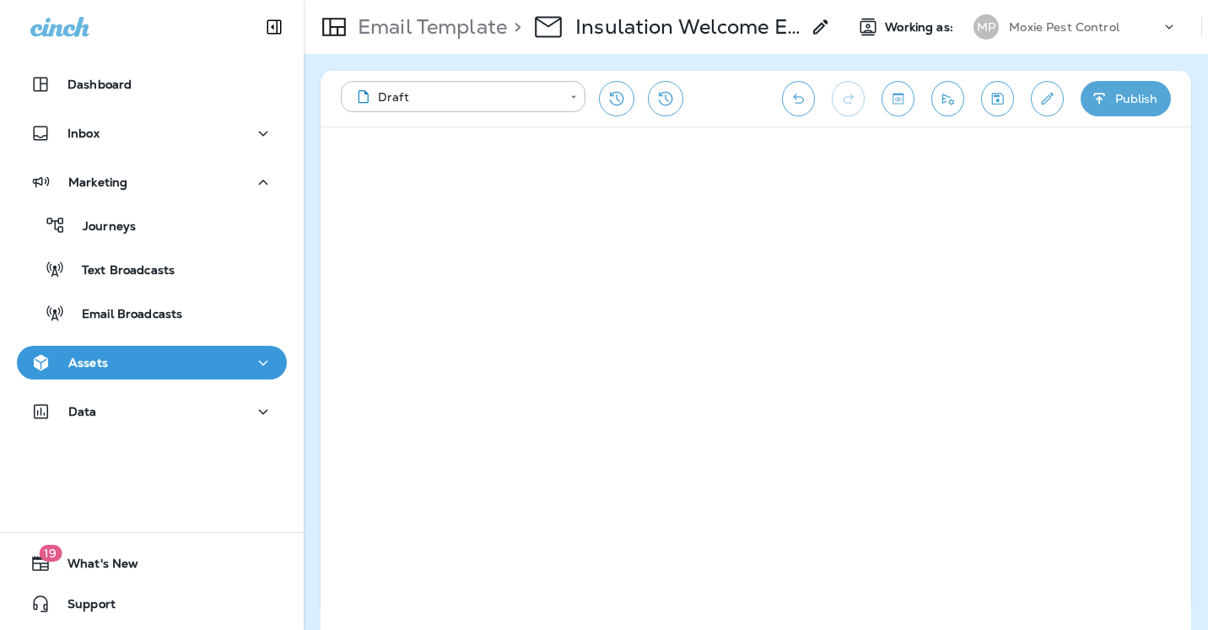
click at [93, 362] on p "Assets" at bounding box center [88, 362] width 40 height 13
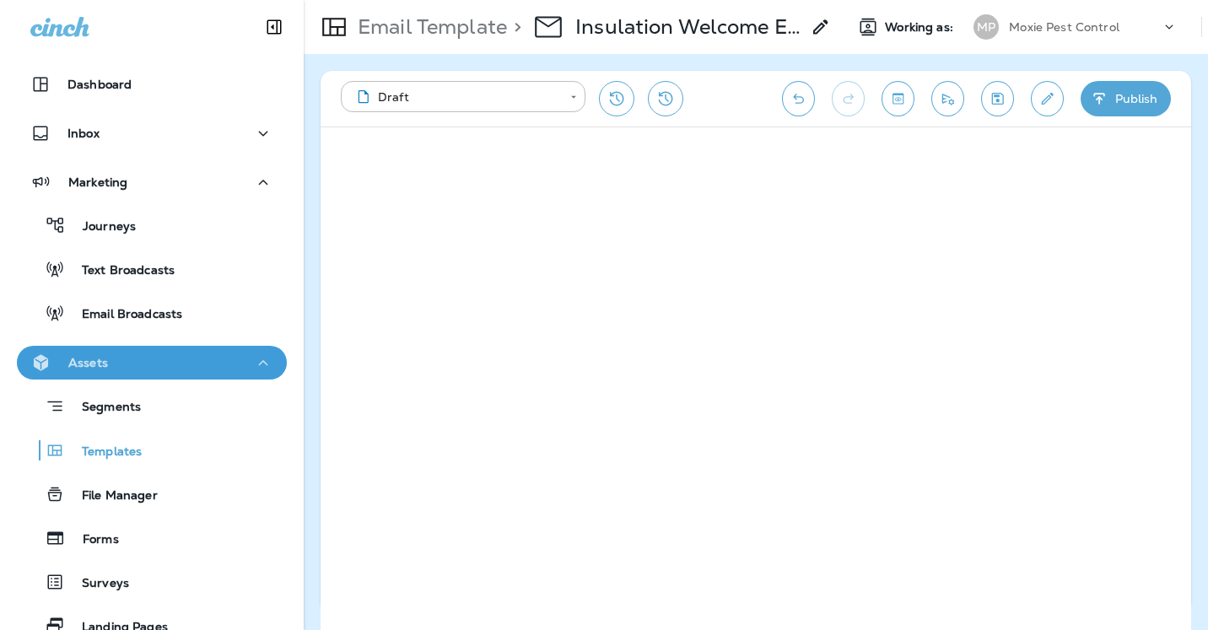
click at [267, 364] on icon "button" at bounding box center [263, 362] width 9 height 5
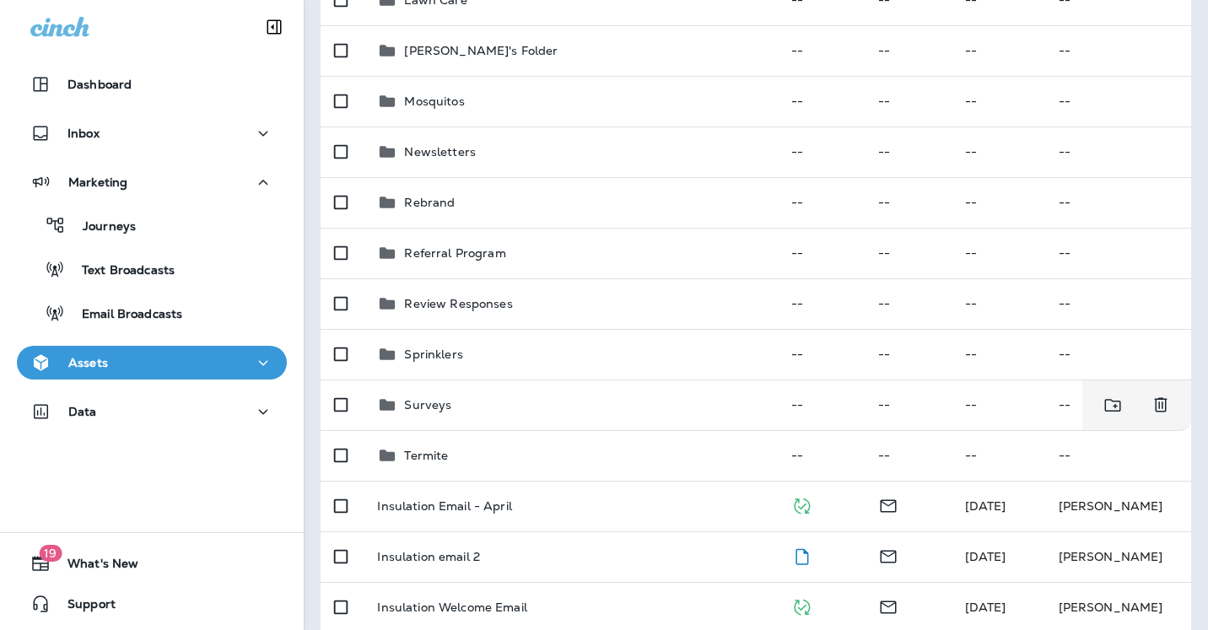
scroll to position [619, 0]
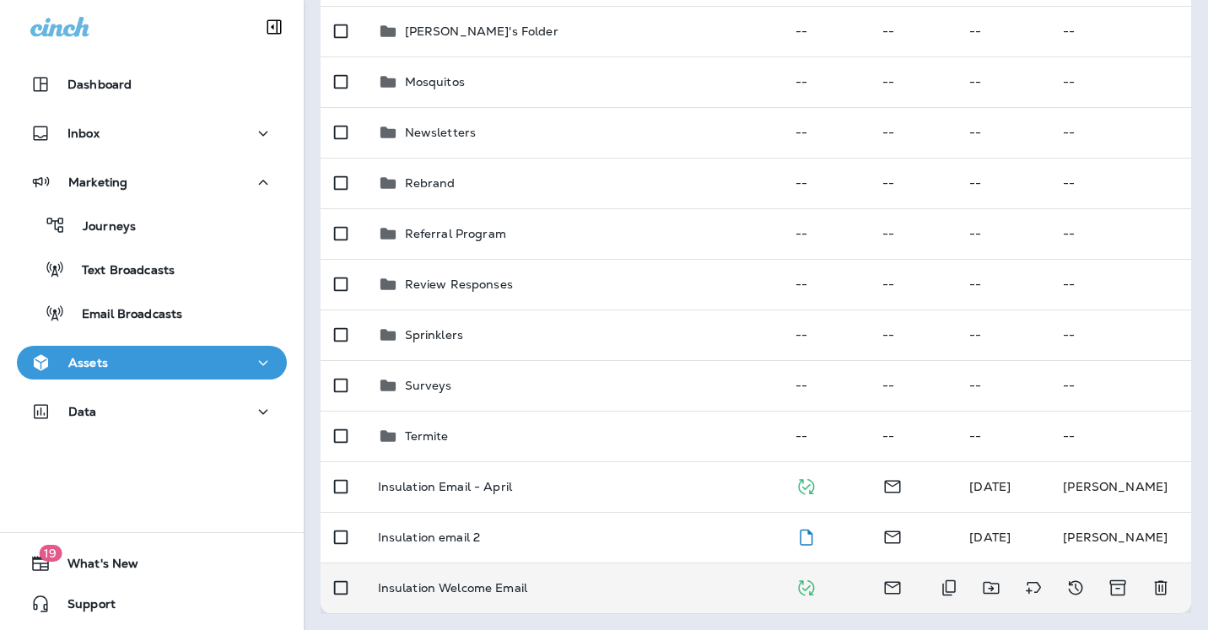
click at [426, 582] on p "Insulation Welcome Email" at bounding box center [452, 587] width 149 height 13
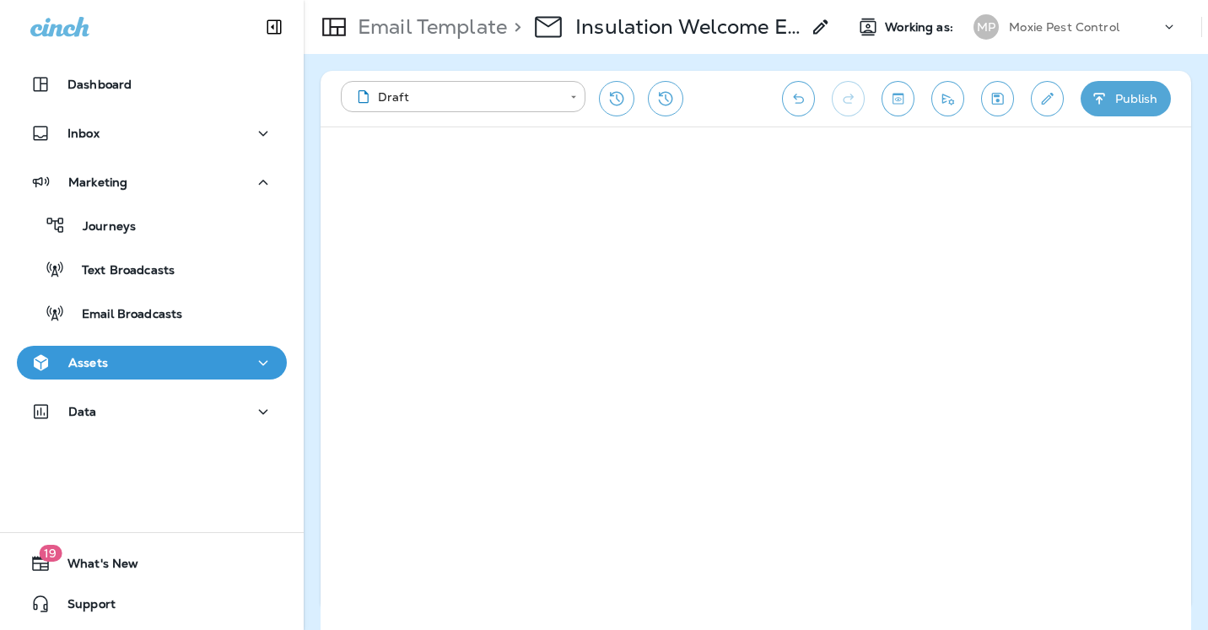
click at [143, 360] on div "Assets" at bounding box center [151, 363] width 243 height 21
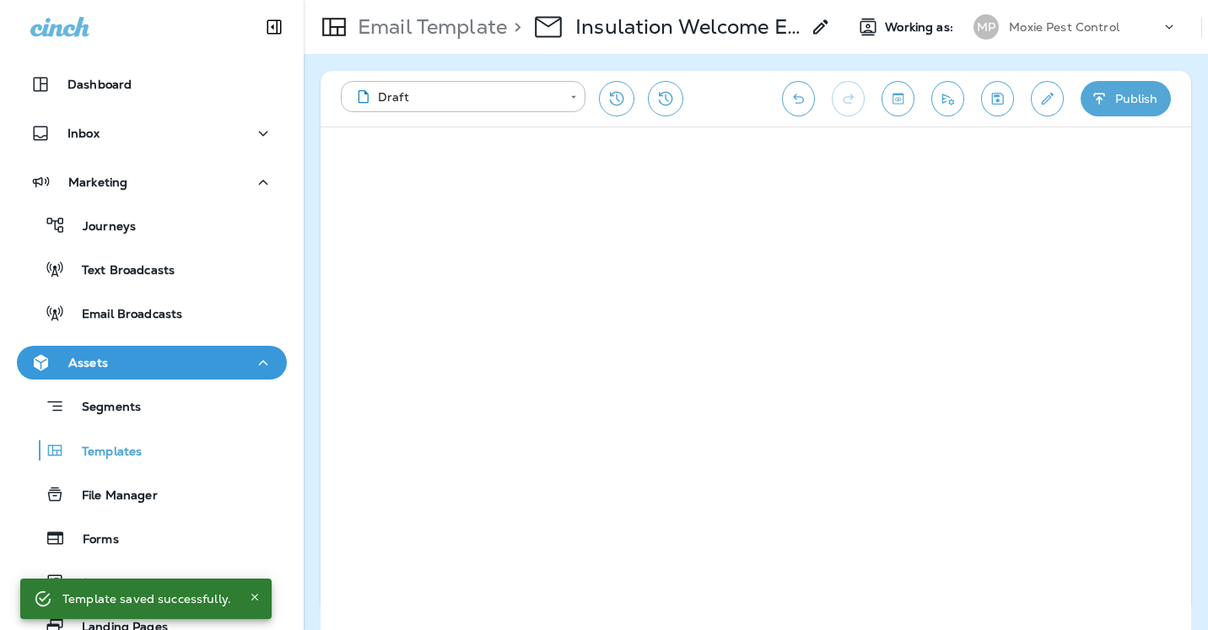
click at [96, 358] on p "Assets" at bounding box center [88, 362] width 40 height 13
